Goal: Task Accomplishment & Management: Manage account settings

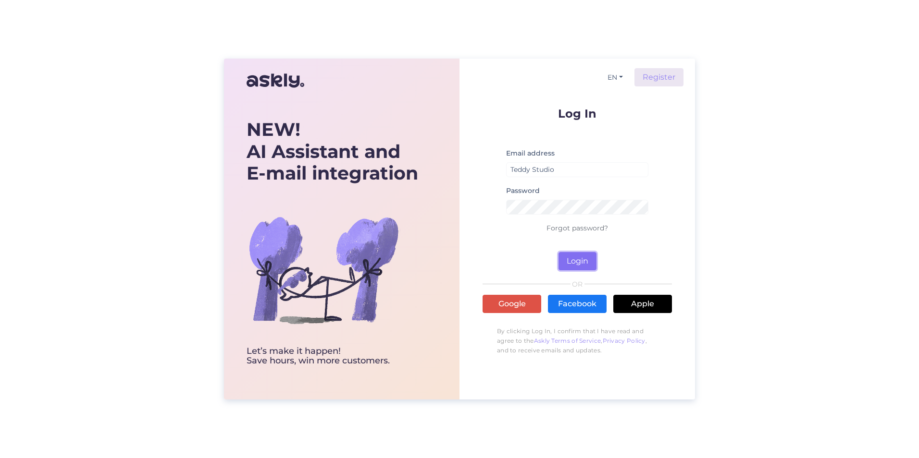
click at [576, 262] on button "Login" at bounding box center [577, 261] width 38 height 18
click at [568, 261] on button "Login" at bounding box center [577, 261] width 38 height 18
click at [574, 168] on input "Teddy Studio" at bounding box center [577, 169] width 142 height 15
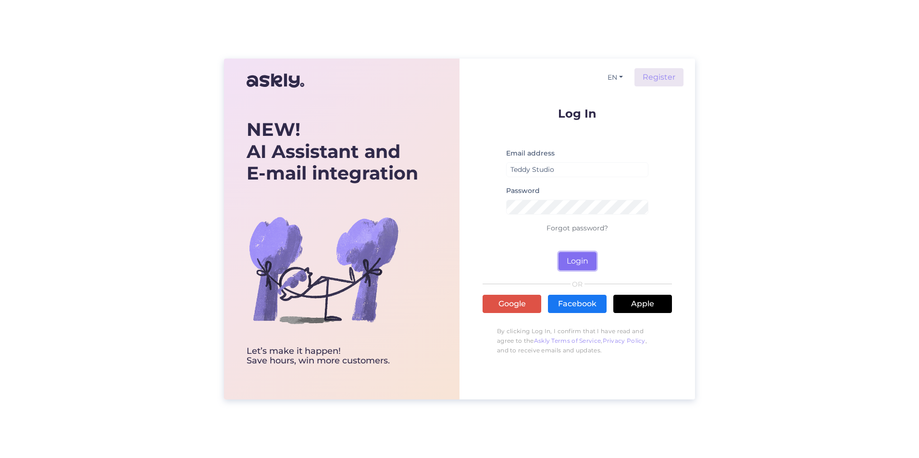
click at [588, 260] on button "Login" at bounding box center [577, 261] width 38 height 18
click at [568, 168] on input "Teddy Studio" at bounding box center [577, 169] width 142 height 15
type input "[EMAIL_ADDRESS][DOMAIN_NAME]"
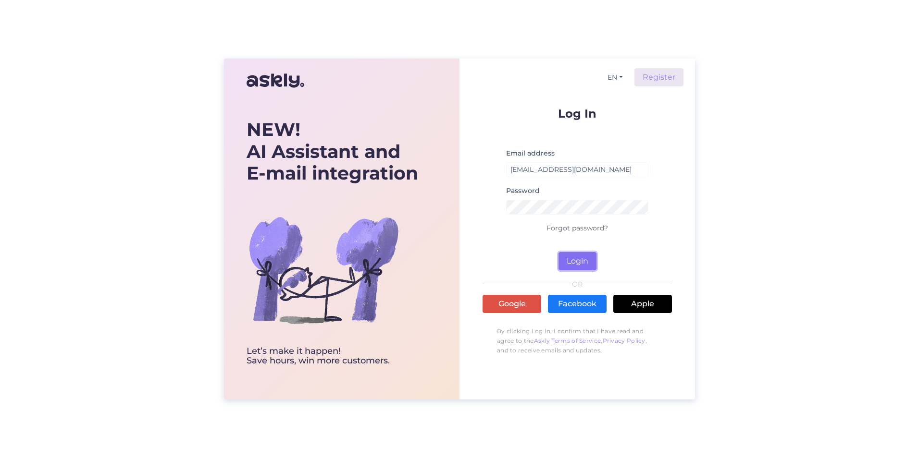
click at [588, 260] on button "Login" at bounding box center [577, 261] width 38 height 18
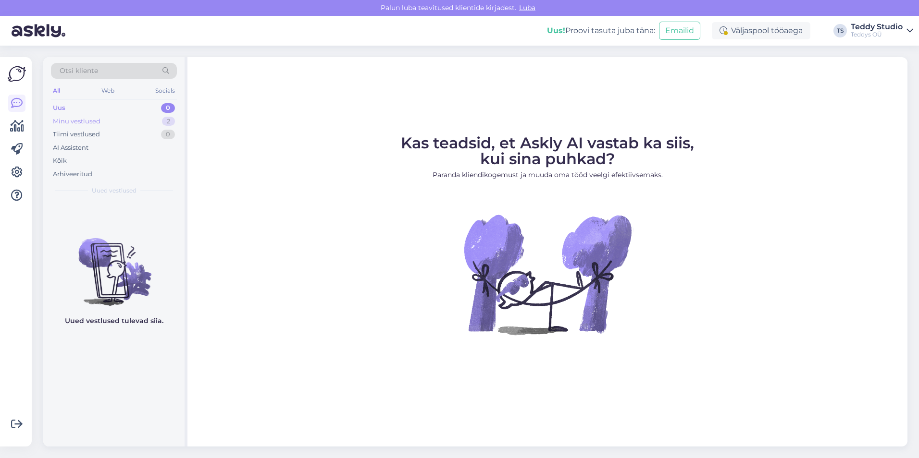
click at [89, 123] on div "Minu vestlused" at bounding box center [77, 122] width 48 height 10
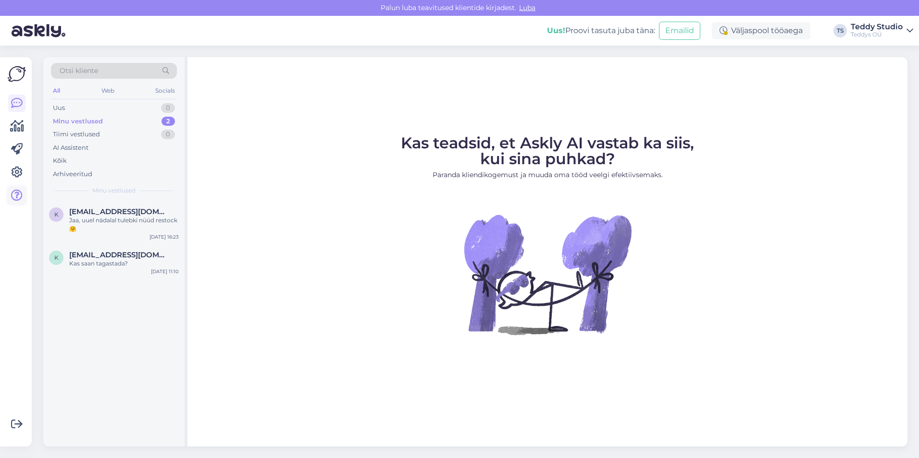
click at [12, 196] on icon at bounding box center [17, 196] width 12 height 12
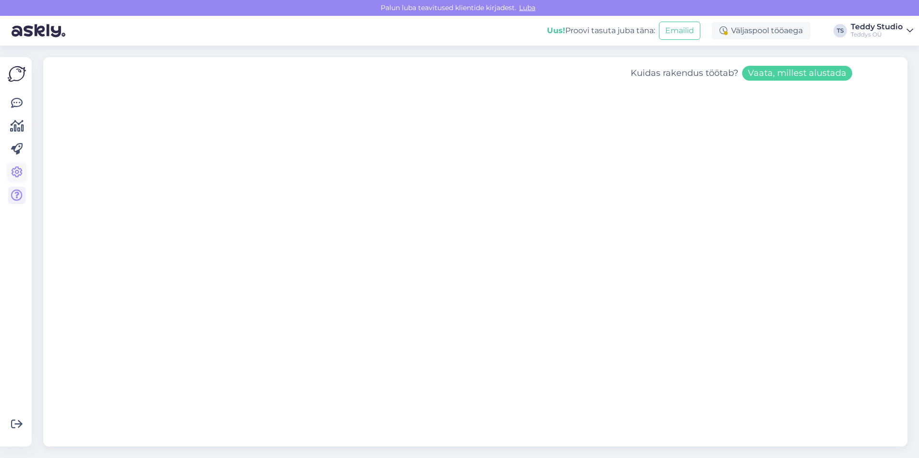
click at [14, 169] on icon at bounding box center [17, 173] width 12 height 12
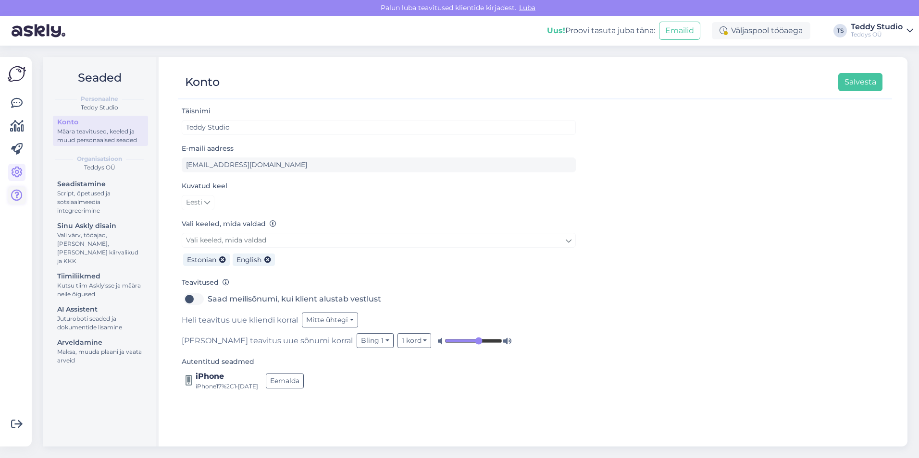
click at [19, 190] on icon at bounding box center [17, 196] width 12 height 12
